Goal: Use online tool/utility: Utilize a website feature to perform a specific function

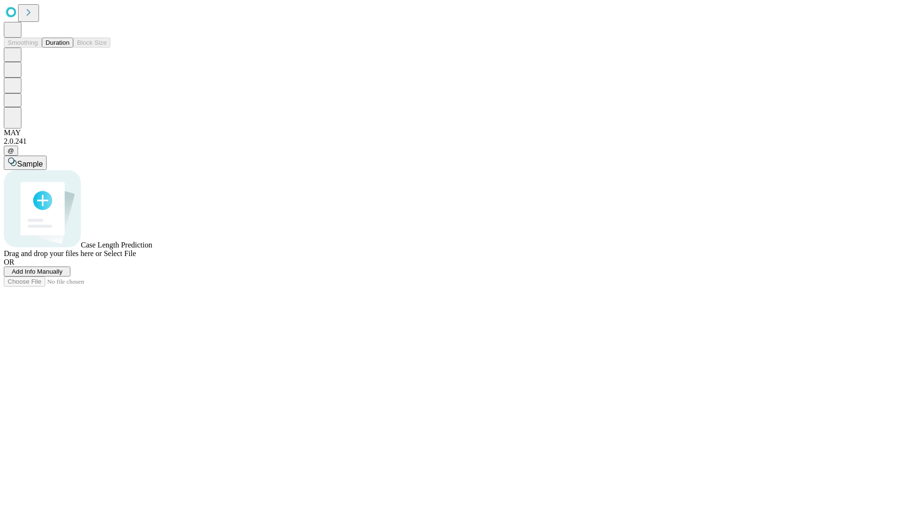
click at [69, 48] on button "Duration" at bounding box center [57, 43] width 31 height 10
click at [63, 275] on span "Add Info Manually" at bounding box center [37, 271] width 51 height 7
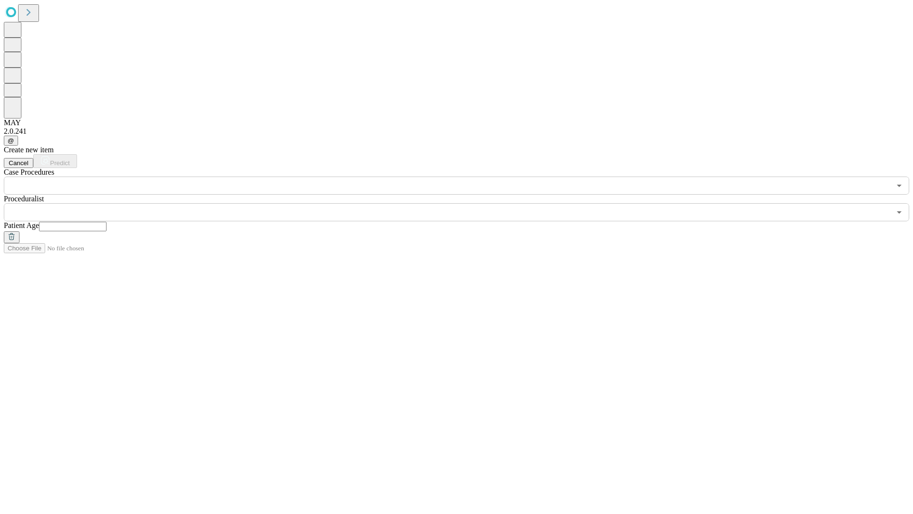
click at [107, 222] on input "text" at bounding box center [73, 227] width 68 height 10
type input "**"
click at [463, 203] on input "text" at bounding box center [447, 212] width 887 height 18
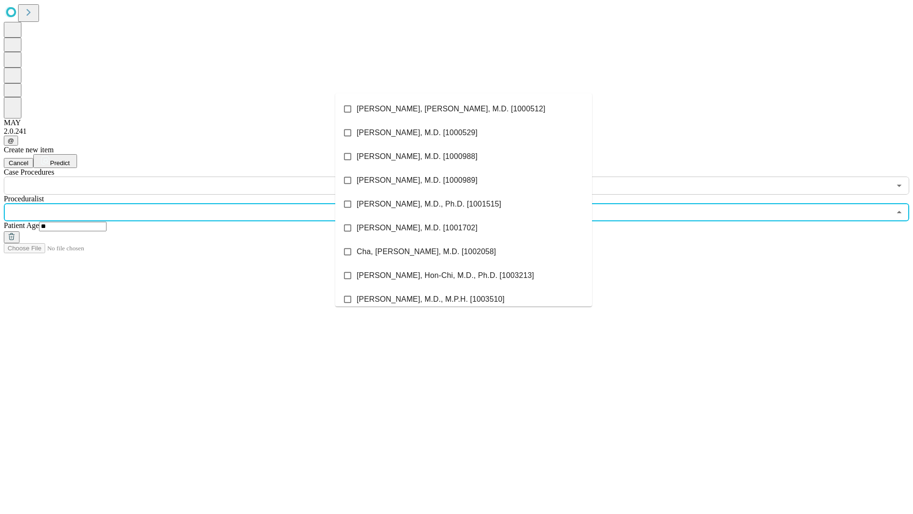
click at [464, 109] on li "[PERSON_NAME], [PERSON_NAME], M.D. [1000512]" at bounding box center [463, 109] width 257 height 24
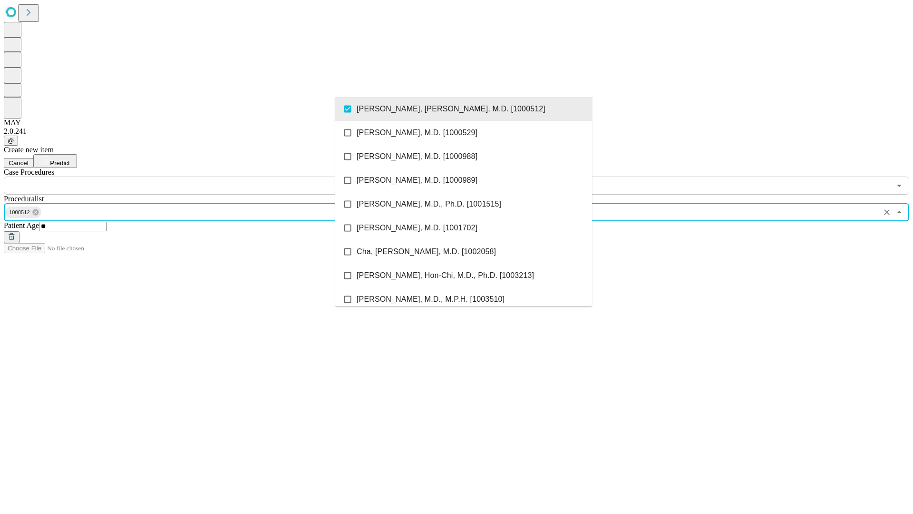
click at [200, 176] on input "text" at bounding box center [447, 185] width 887 height 18
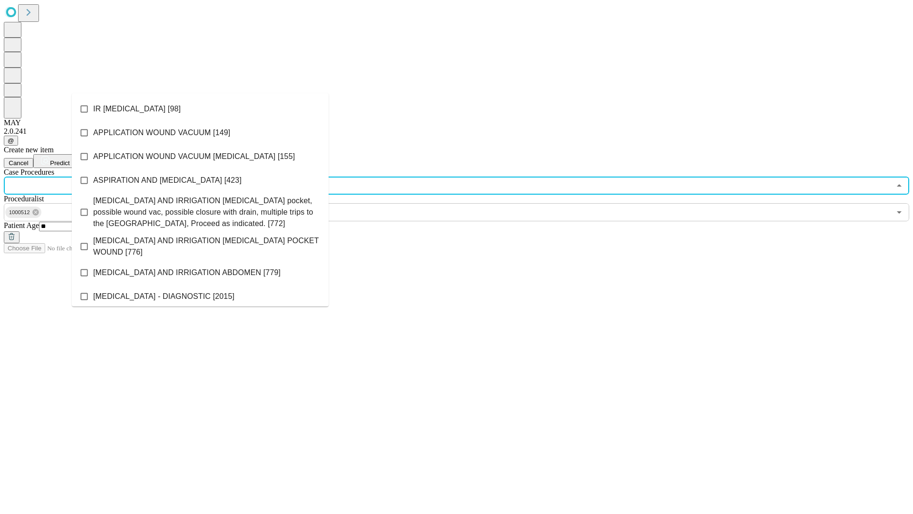
click at [200, 109] on li "IR [MEDICAL_DATA] [98]" at bounding box center [200, 109] width 257 height 24
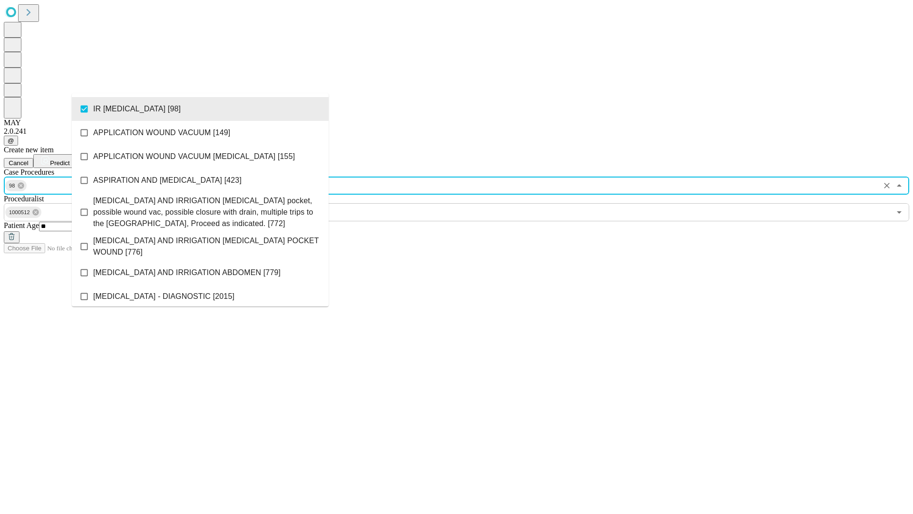
click at [69, 159] on span "Predict" at bounding box center [60, 162] width 20 height 7
